Goal: Task Accomplishment & Management: Complete application form

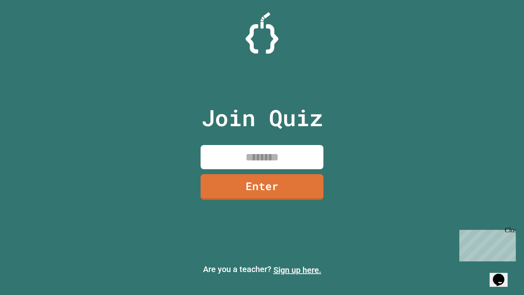
click at [297, 270] on link "Sign up here." at bounding box center [298, 270] width 48 height 10
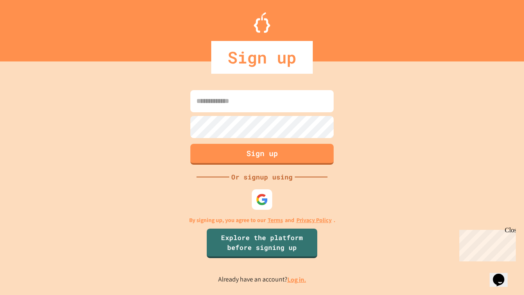
click at [297, 279] on link "Log in." at bounding box center [297, 279] width 19 height 9
